Goal: Check status: Check status

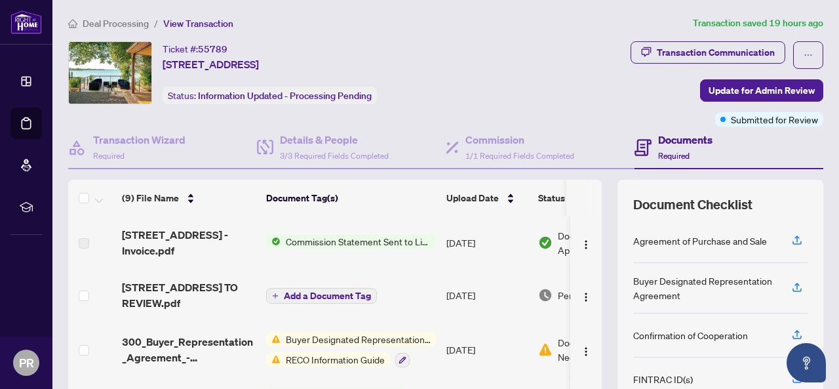
click at [376, 238] on span "Commission Statement Sent to Listing Brokerage" at bounding box center [358, 241] width 155 height 14
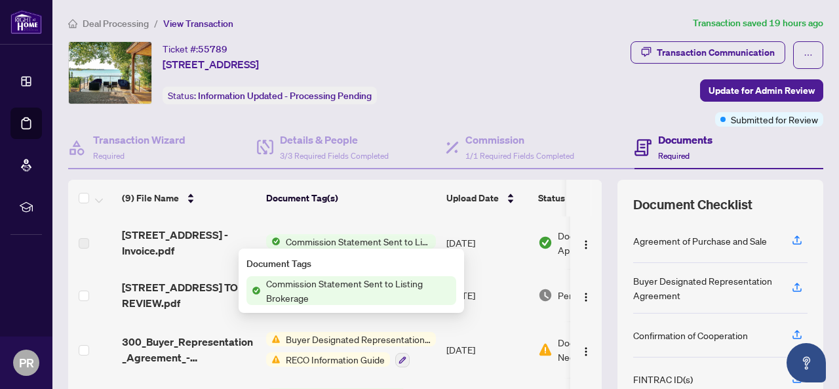
click at [327, 288] on span "Commission Statement Sent to Listing Brokerage" at bounding box center [358, 290] width 195 height 29
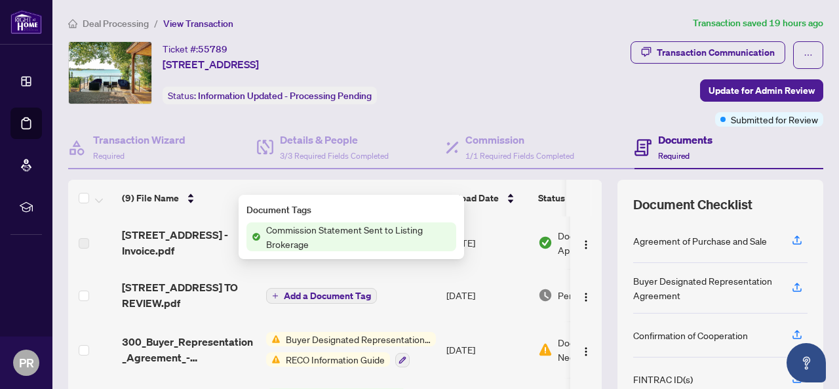
scroll to position [55, 0]
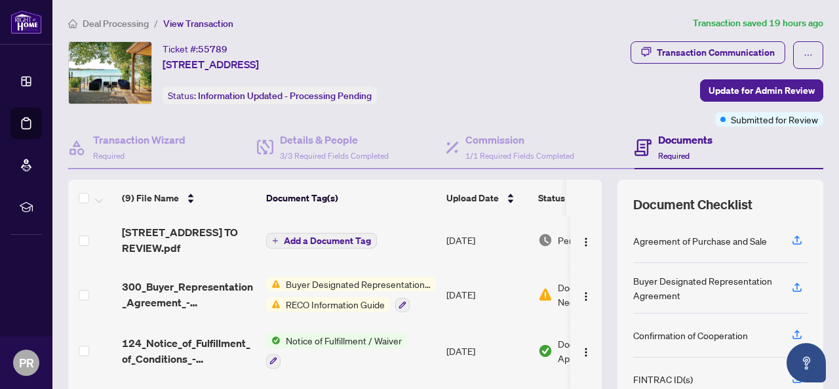
click at [456, 100] on div "Ticket #: 55789 51 Lakeside Dr, St. Catharines, Ontario L2M 1P3, Canada Status:…" at bounding box center [285, 72] width 434 height 63
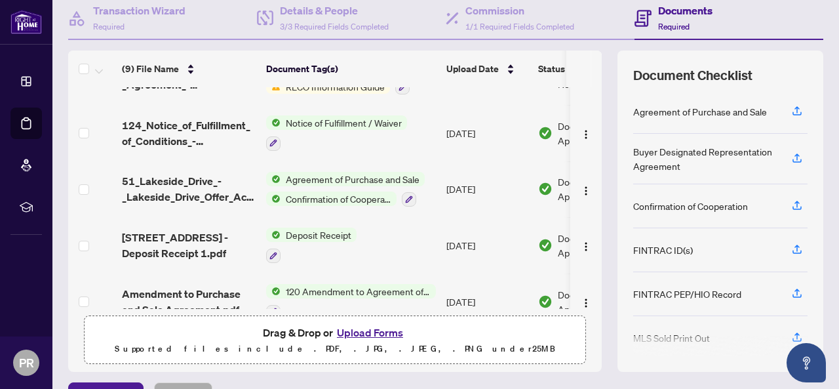
scroll to position [275, 0]
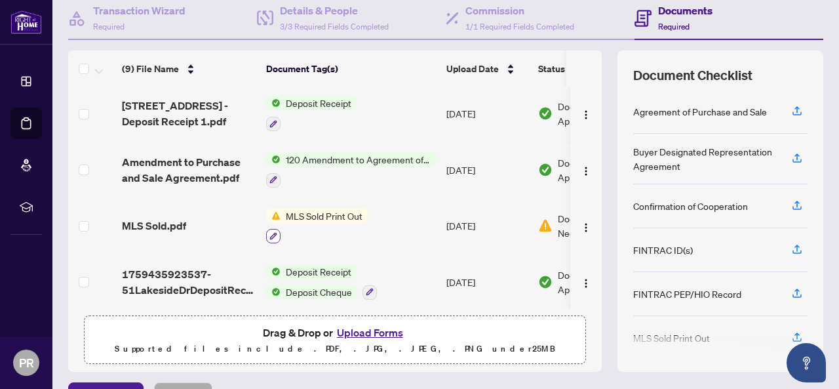
click at [272, 232] on icon "button" at bounding box center [273, 235] width 7 height 7
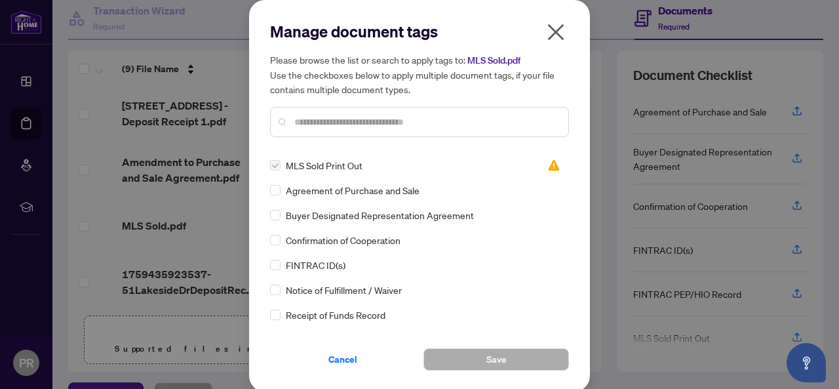
click at [550, 30] on icon "close" at bounding box center [556, 32] width 16 height 16
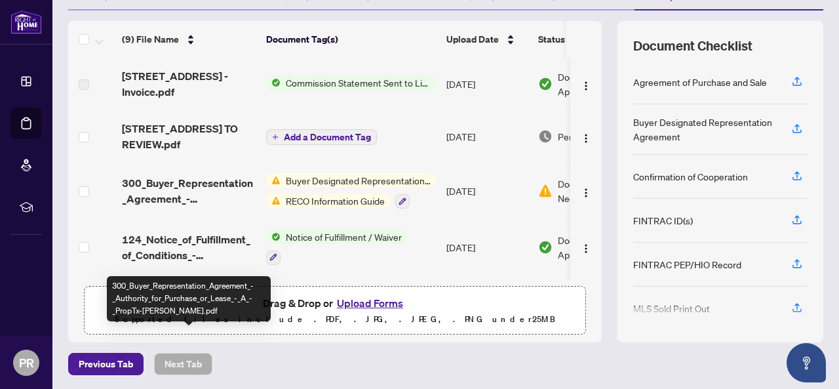
scroll to position [0, 0]
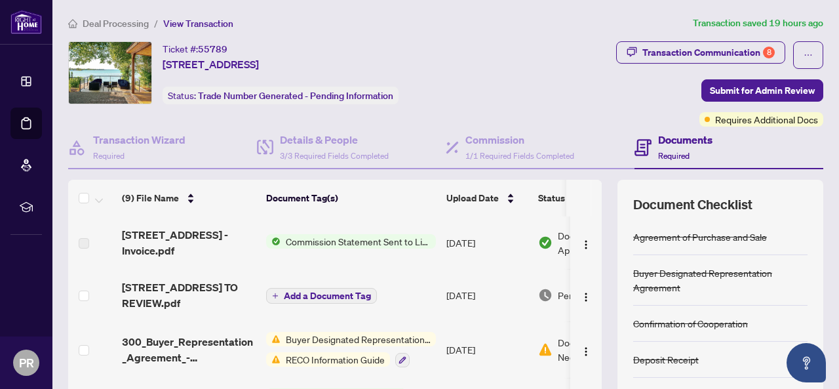
click at [378, 238] on span "Commission Statement Sent to Listing Brokerage" at bounding box center [358, 241] width 155 height 14
click at [695, 45] on div "Transaction Communication 8" at bounding box center [709, 52] width 132 height 21
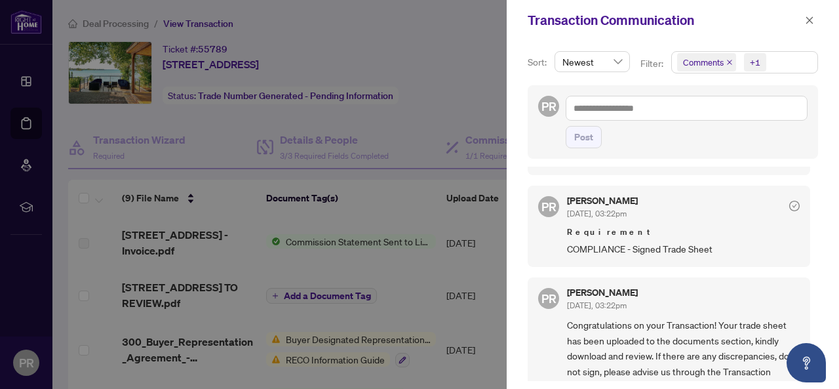
scroll to position [1, 0]
click at [626, 341] on span "Congratulations on your Transaction! Your trade sheet has been uploaded to the …" at bounding box center [683, 385] width 233 height 138
click at [812, 18] on icon "close" at bounding box center [810, 19] width 7 height 7
